Goal: Navigation & Orientation: Find specific page/section

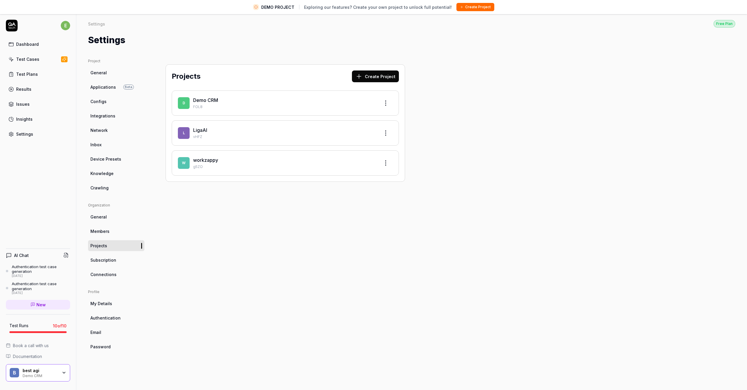
click at [26, 122] on div "Insights" at bounding box center [24, 119] width 16 height 6
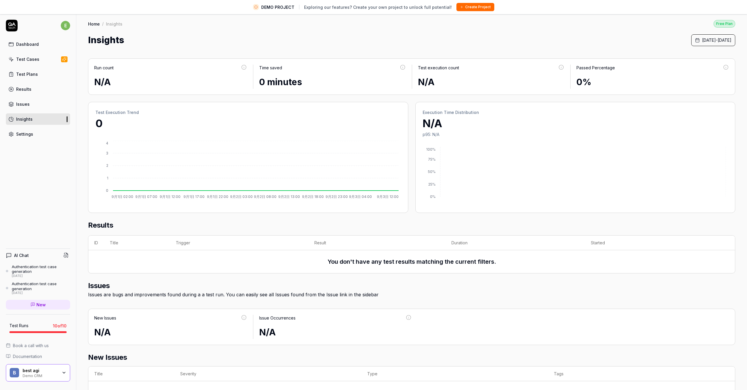
click at [24, 45] on div "Dashboard" at bounding box center [27, 44] width 23 height 6
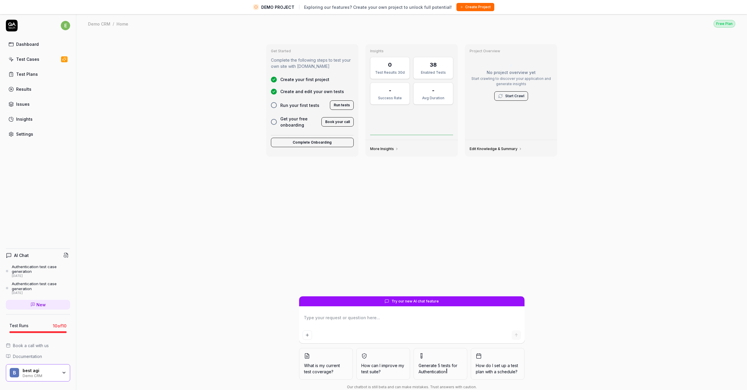
click at [25, 121] on div "Insights" at bounding box center [24, 119] width 16 height 6
type textarea "*"
